Goal: Information Seeking & Learning: Learn about a topic

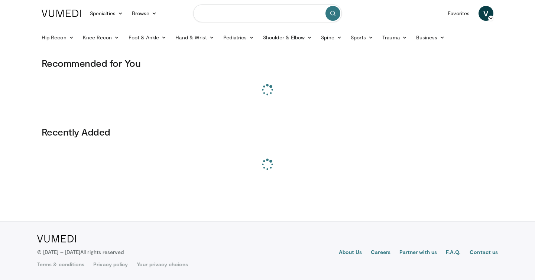
click at [225, 10] on input "Search topics, interventions" at bounding box center [267, 13] width 149 height 18
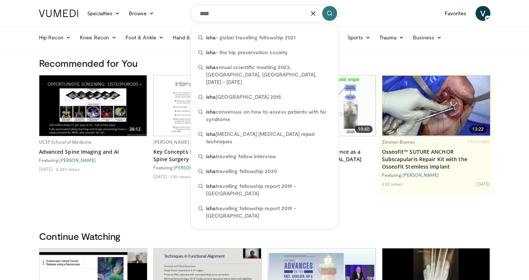
type input "****"
click at [331, 14] on icon "submit" at bounding box center [330, 13] width 6 height 6
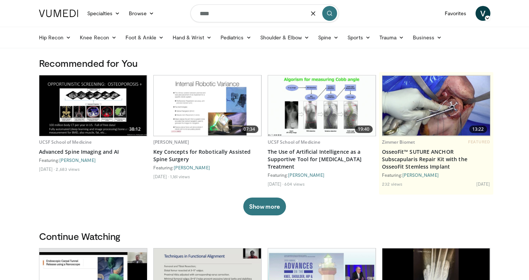
click at [332, 14] on icon "submit" at bounding box center [330, 13] width 6 height 6
click at [328, 14] on icon "submit" at bounding box center [330, 13] width 6 height 6
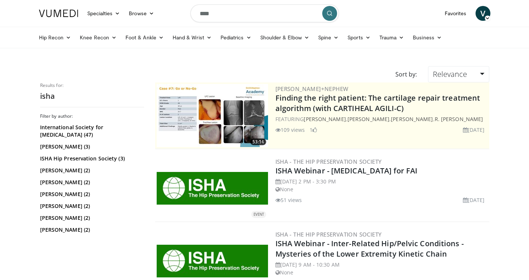
click at [303, 157] on div "ISHA - The Hip Preservation Society ISHA Webinar - Osteotomy for FAI Saturday, …" at bounding box center [382, 188] width 212 height 63
click at [304, 159] on link "ISHA - The Hip Preservation Society" at bounding box center [329, 161] width 107 height 7
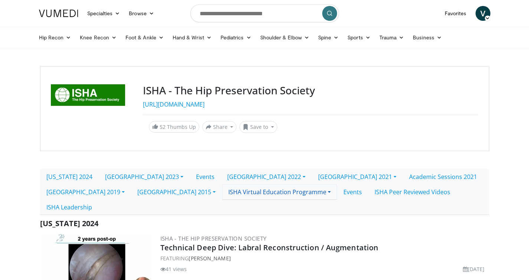
click at [222, 191] on link "ISHA Virtual Education Programme" at bounding box center [279, 192] width 115 height 16
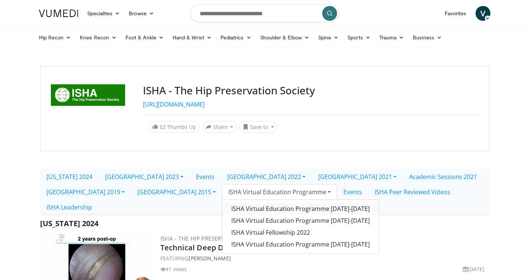
click at [223, 208] on link "ISHA Virtual Education Programme [DATE]-[DATE]" at bounding box center [301, 209] width 156 height 12
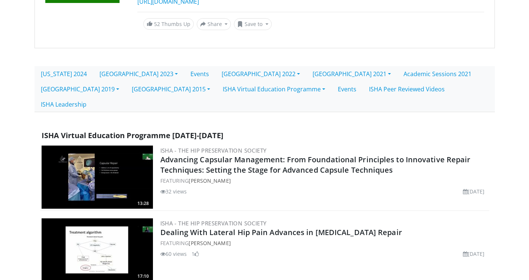
scroll to position [102, 0]
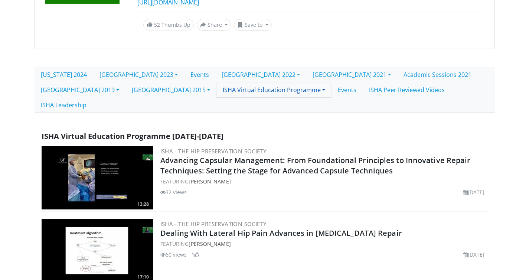
click at [217, 95] on link "ISHA Virtual Education Programme" at bounding box center [274, 90] width 115 height 16
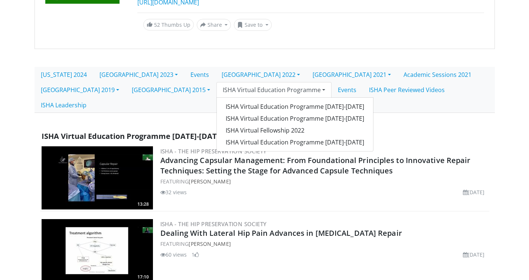
click at [217, 95] on link "ISHA Virtual Education Programme" at bounding box center [274, 90] width 115 height 16
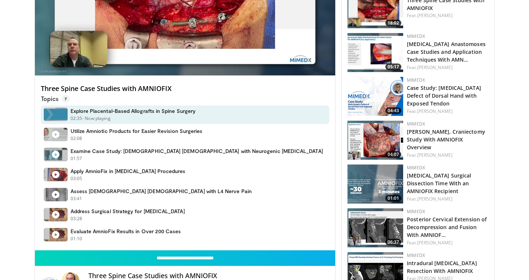
scroll to position [464, 0]
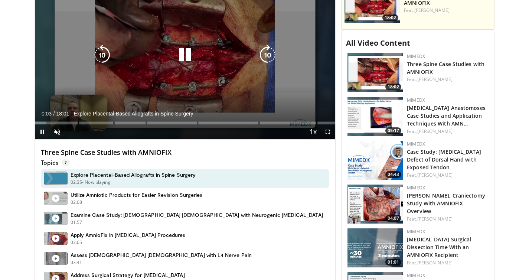
click at [189, 60] on icon "Video Player" at bounding box center [185, 55] width 21 height 21
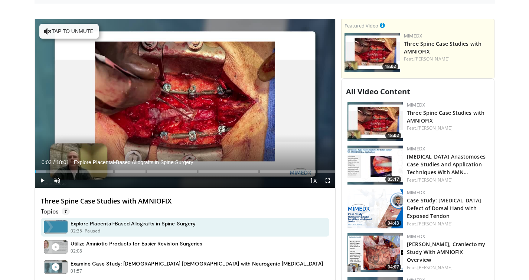
scroll to position [415, 0]
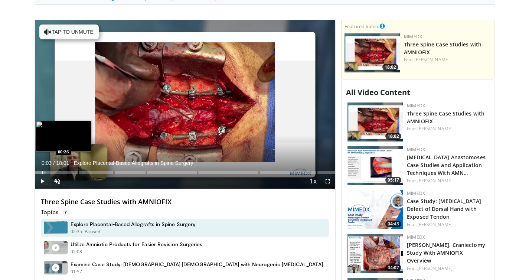
click at [42, 171] on div "Progress Bar" at bounding box center [42, 172] width 1 height 3
click at [51, 171] on div "Loaded : 8.25% 00:26 01:00" at bounding box center [185, 170] width 301 height 7
click at [66, 171] on div "Loaded : 11.11% 01:00 01:56" at bounding box center [185, 170] width 301 height 7
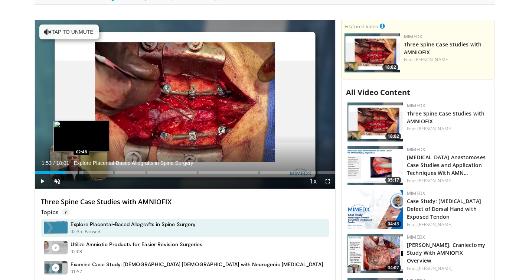
click at [82, 173] on div "Progress Bar" at bounding box center [82, 172] width 1 height 3
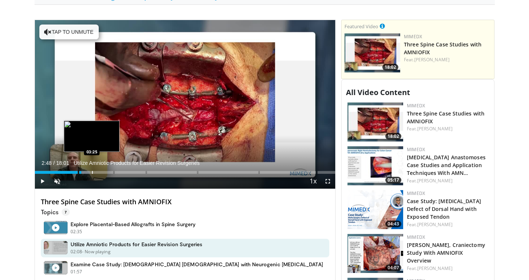
click at [92, 174] on div "Progress Bar" at bounding box center [92, 172] width 1 height 3
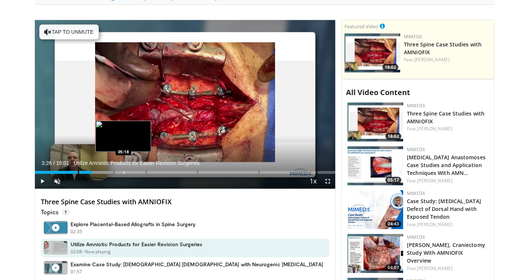
click at [123, 169] on div "Loaded : 24.77% 03:26 05:18" at bounding box center [185, 170] width 301 height 7
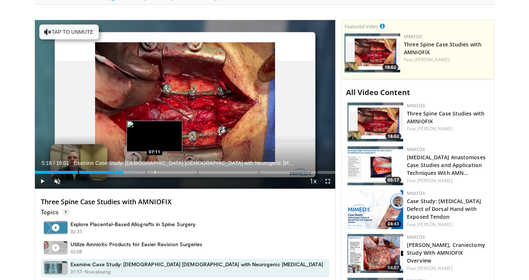
click at [155, 173] on div "Progress Bar" at bounding box center [155, 172] width 1 height 3
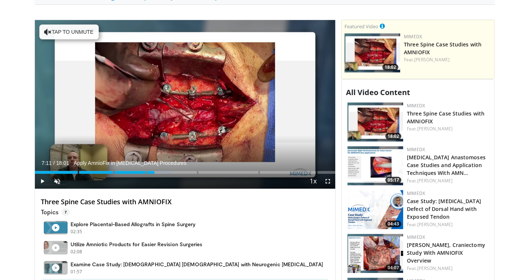
click at [207, 174] on div "Current Time 7:11 / Duration 18:01 Apply AmnioFix in Laminectomy Procedures Pla…" at bounding box center [185, 181] width 301 height 15
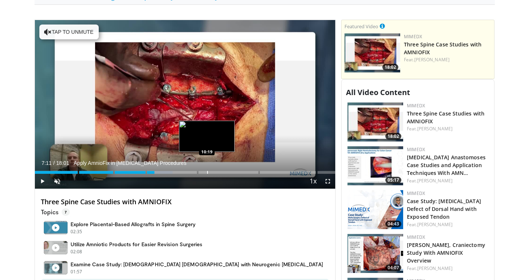
click at [207, 173] on div "Loaded : 45.87% 07:11" at bounding box center [185, 172] width 301 height 3
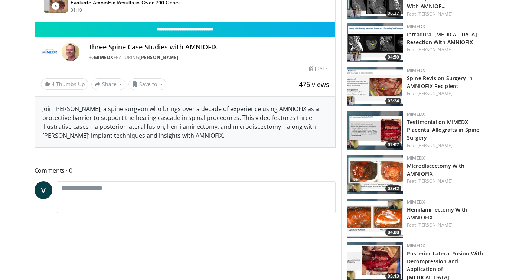
scroll to position [758, 0]
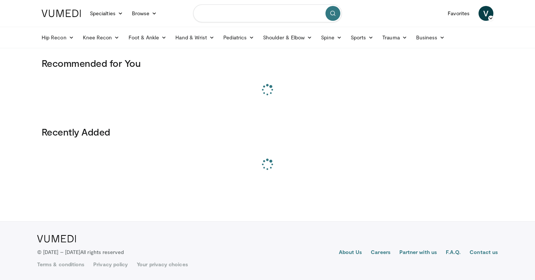
click at [227, 12] on input "Search topics, interventions" at bounding box center [267, 13] width 149 height 18
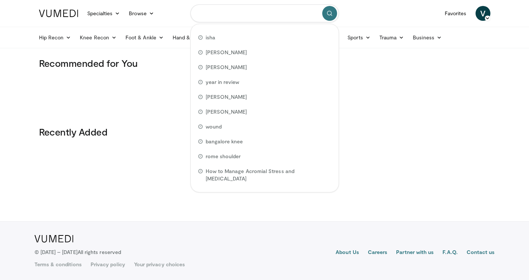
paste input "**********"
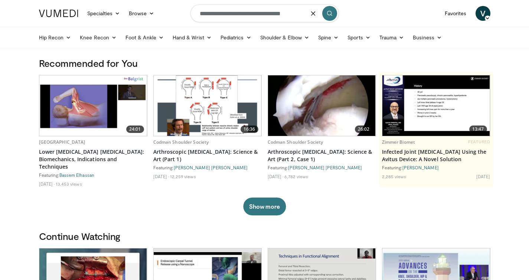
type input "**********"
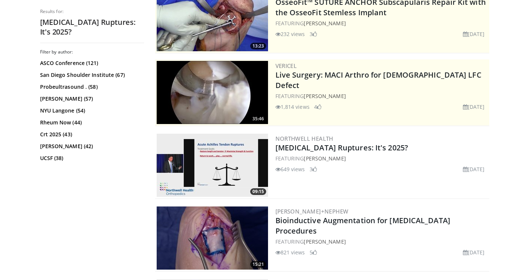
scroll to position [115, 0]
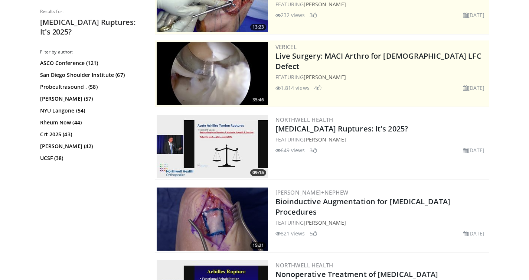
click at [222, 150] on img at bounding box center [212, 146] width 111 height 63
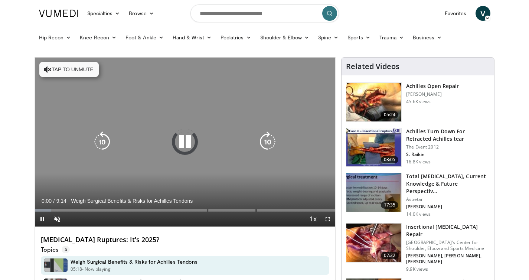
click at [184, 144] on icon "Video Player" at bounding box center [185, 142] width 21 height 21
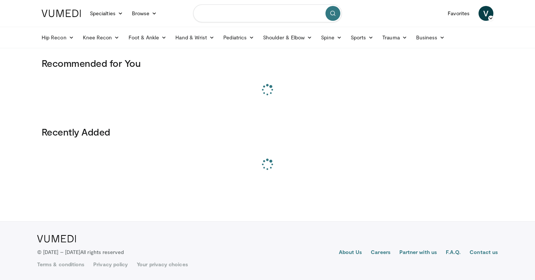
click at [220, 14] on input "Search topics, interventions" at bounding box center [267, 13] width 149 height 18
paste input "**********"
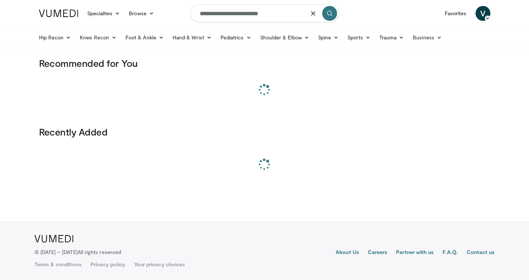
type input "**********"
click at [332, 14] on icon "submit" at bounding box center [330, 13] width 6 height 6
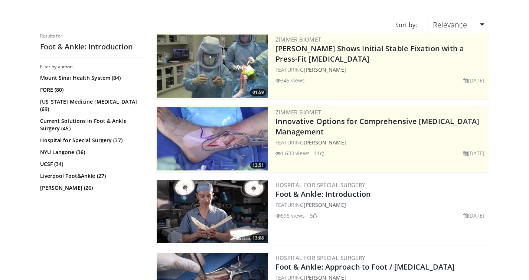
scroll to position [188, 0]
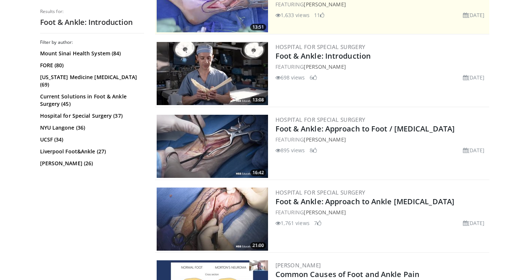
click at [218, 85] on img at bounding box center [212, 73] width 111 height 63
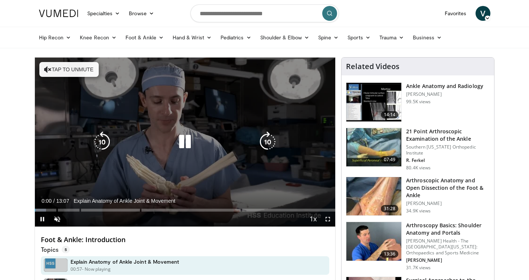
click at [181, 144] on icon "Video Player" at bounding box center [185, 142] width 21 height 21
